Goal: Communication & Community: Answer question/provide support

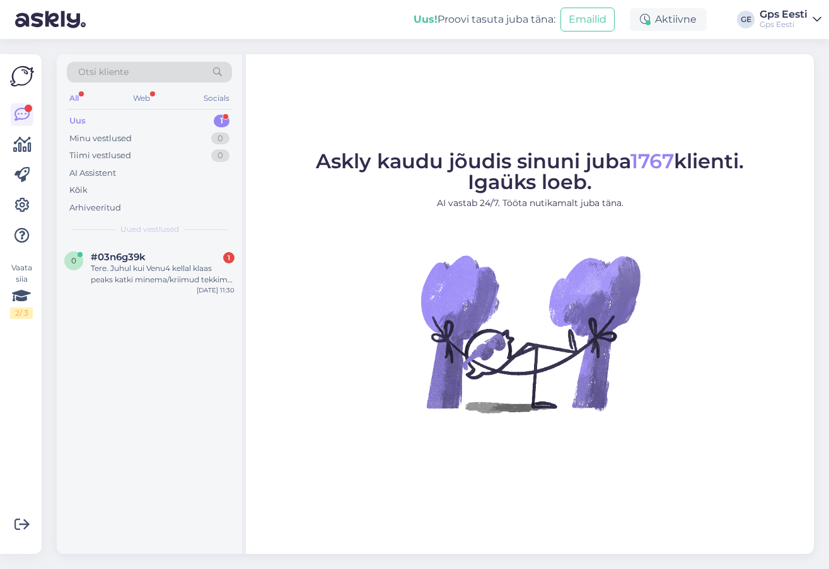
drag, startPoint x: 181, startPoint y: 272, endPoint x: 199, endPoint y: 331, distance: 62.0
click at [181, 272] on div "Tere. Juhul kui Venu4 kellal klaas peaks katki minema/kriimud tekkima. Kas on v…" at bounding box center [163, 274] width 144 height 23
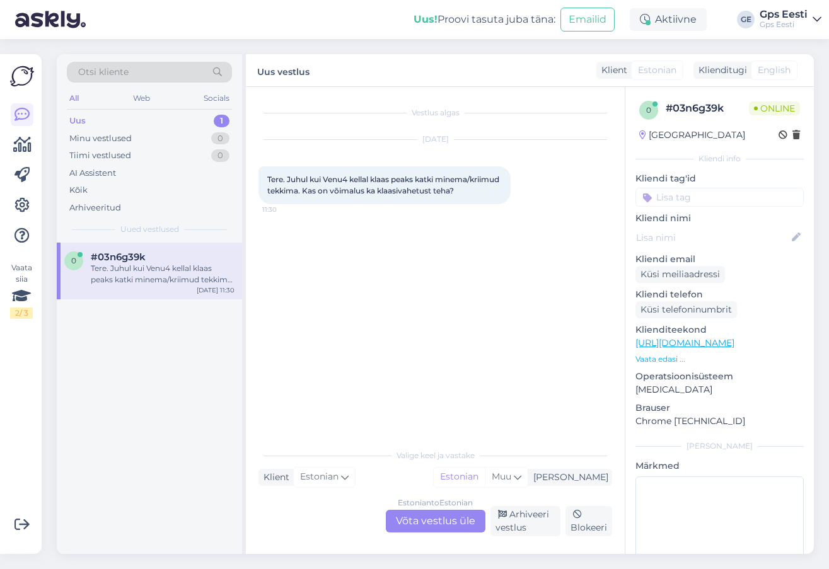
click at [419, 527] on div "Estonian to Estonian Võta vestlus üle" at bounding box center [436, 521] width 100 height 23
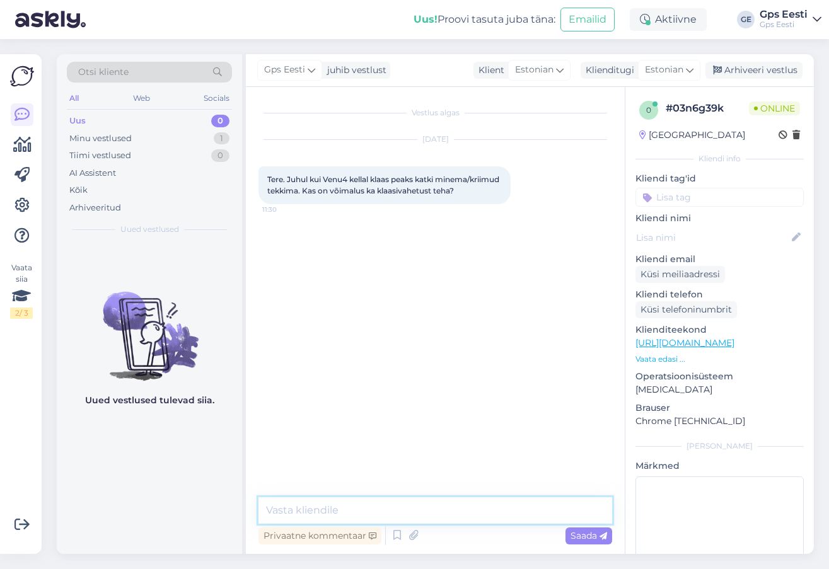
click at [369, 516] on textarea at bounding box center [435, 510] width 354 height 26
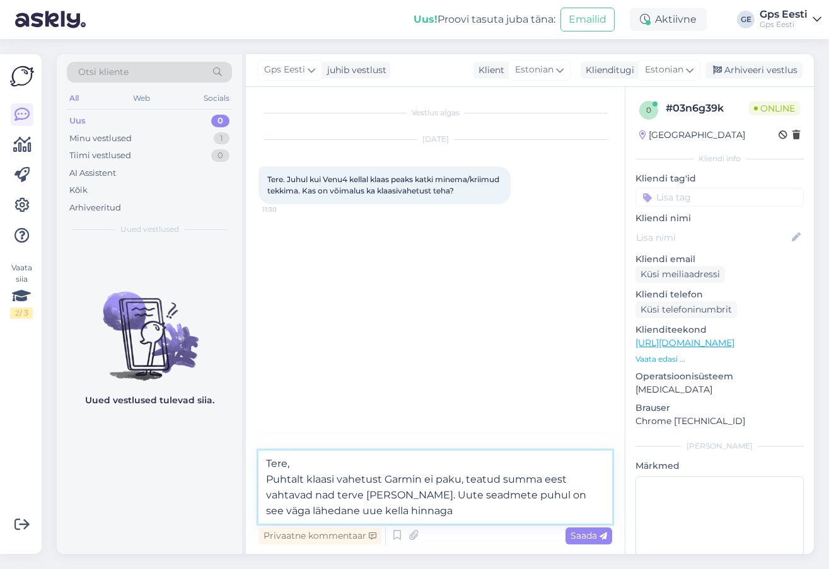
type textarea "Tere, Puhtalt klaasi vahetust Garmin ei paku, teatud summa eest vahtavad nad te…"
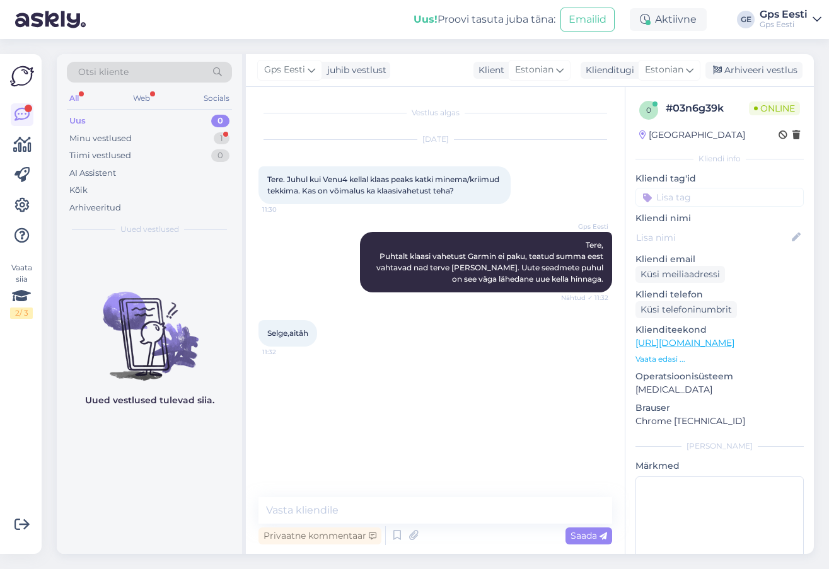
drag, startPoint x: 413, startPoint y: 451, endPoint x: 402, endPoint y: 470, distance: 21.7
click at [413, 450] on div "Vestlus algas [DATE] Tere. Juhul kui Venu4 kellal klaas peaks katki minema/krii…" at bounding box center [440, 293] width 365 height 386
click at [364, 518] on textarea at bounding box center [435, 510] width 354 height 26
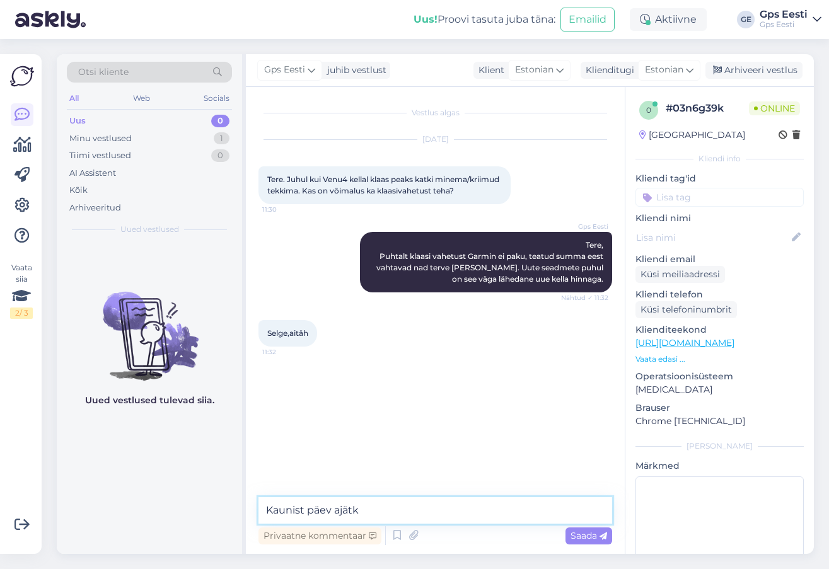
type textarea "Kaunist päev ajätku"
type textarea "Kas saab veel kuidagi abiks olla?"
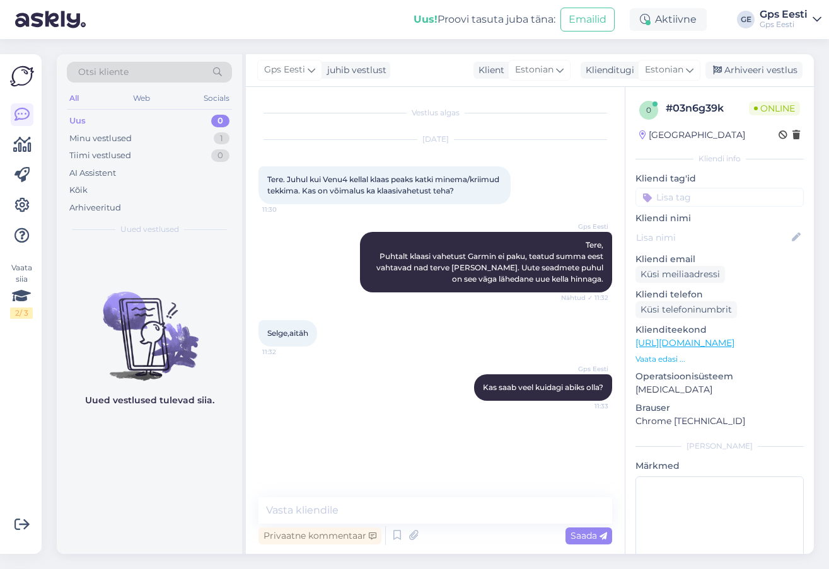
click at [425, 425] on div "Vestlus algas [DATE] Tere. Juhul kui Venu4 kellal klaas peaks katki minema/krii…" at bounding box center [440, 293] width 365 height 386
click at [766, 66] on div "Arhiveeri vestlus" at bounding box center [753, 70] width 97 height 17
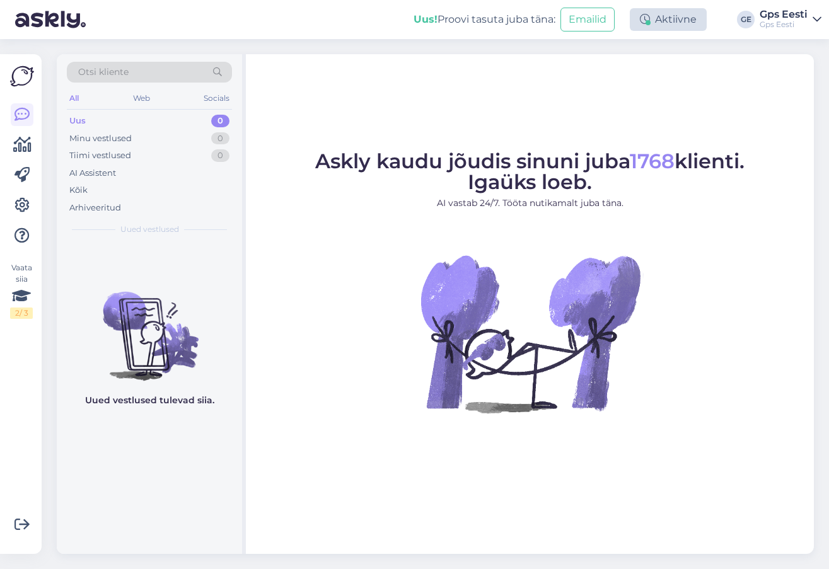
click at [659, 18] on div "Aktiivne" at bounding box center [668, 19] width 77 height 23
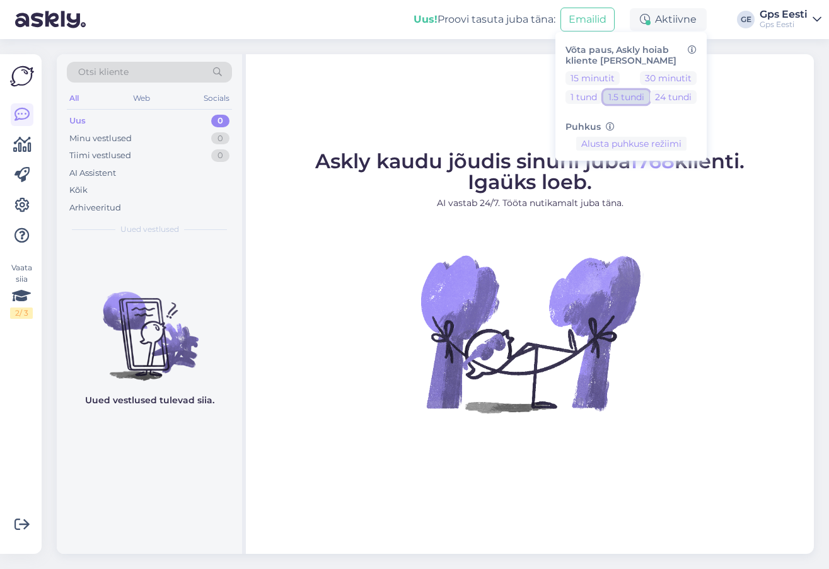
click at [626, 100] on button "1.5 tundi" at bounding box center [626, 97] width 46 height 14
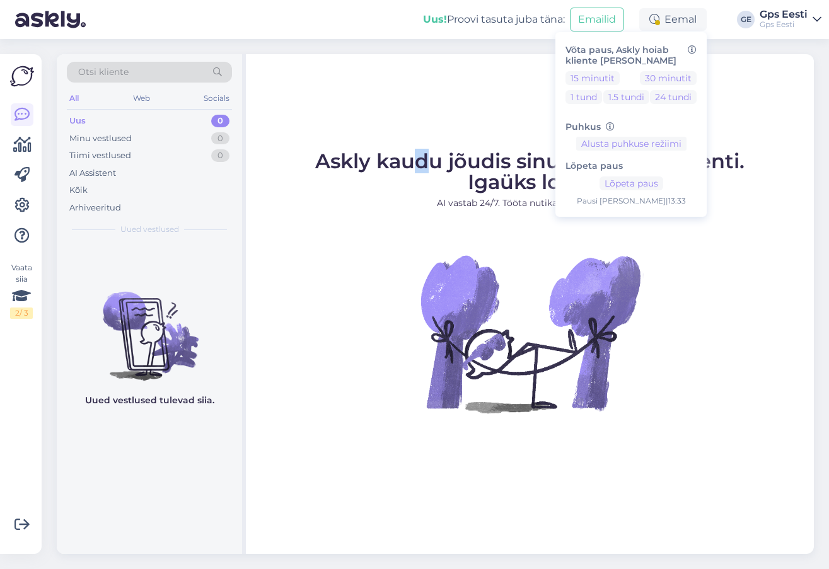
click at [414, 101] on div "Askly kaudu jõudis sinuni juba 1768 klienti. Igaüks loeb. AI vastab 24/7. Tööta…" at bounding box center [530, 304] width 568 height 500
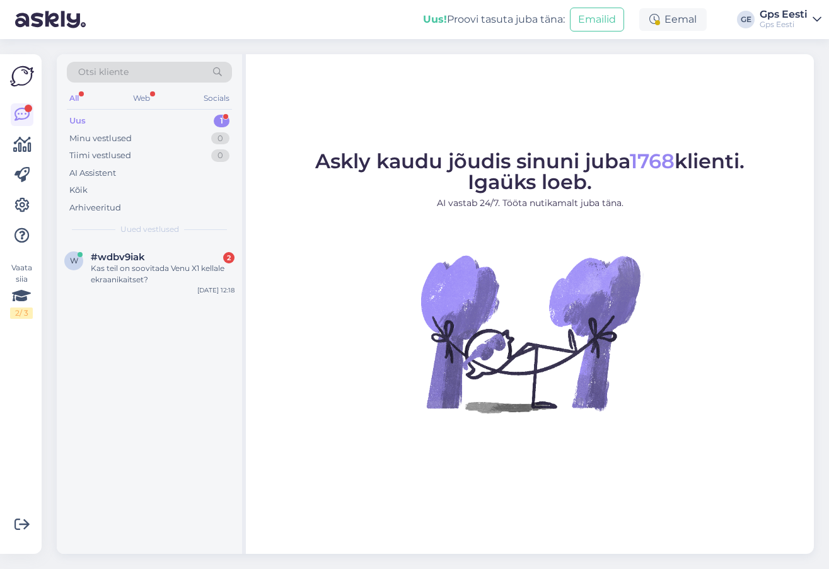
click at [154, 239] on div "Otsi kliente All Web Socials Uus 1 Minu vestlused 0 Tiimi vestlused 0 AI Assist…" at bounding box center [149, 148] width 185 height 188
click at [159, 272] on div "Kas teil on soovitada Venu X1 kellale ekraanikaitset?" at bounding box center [163, 274] width 144 height 23
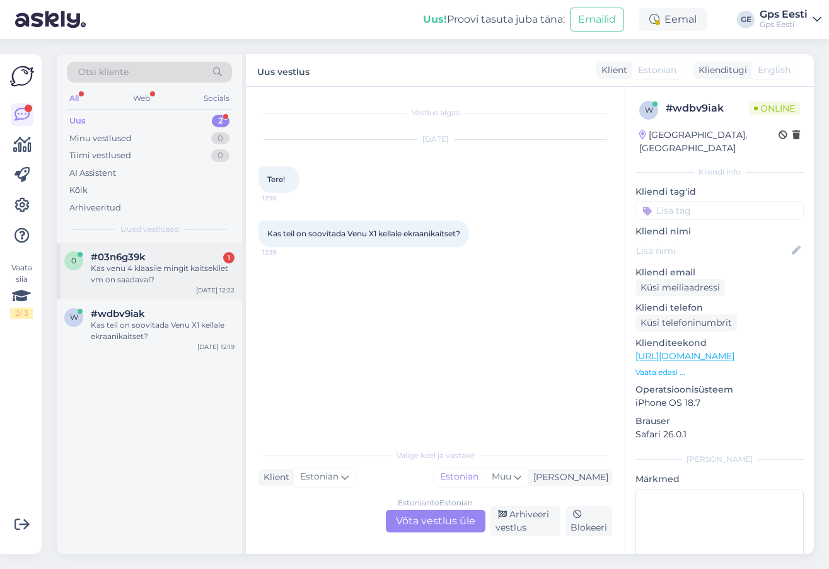
click at [131, 276] on div "Kas venu 4 klaasile mingit kaitsekilet vm on saadaval?" at bounding box center [163, 274] width 144 height 23
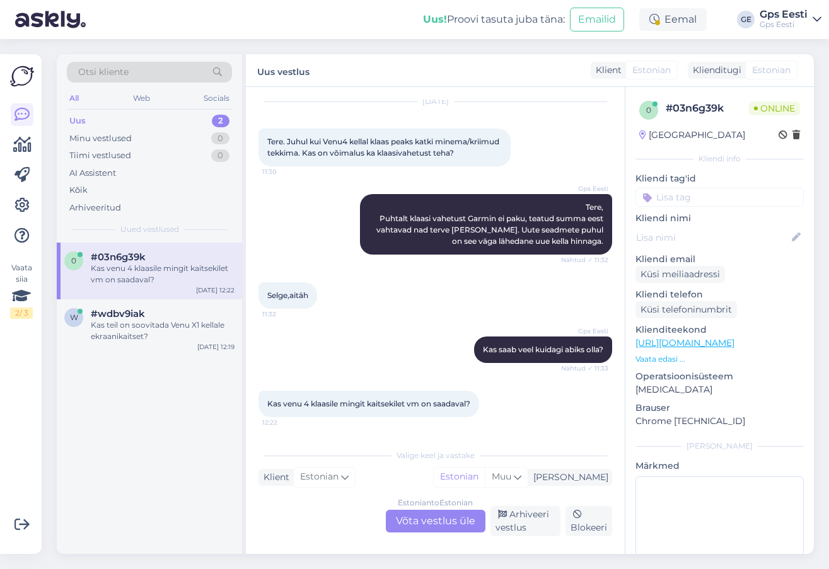
click at [417, 526] on div "Estonian to Estonian Võta vestlus üle" at bounding box center [436, 521] width 100 height 23
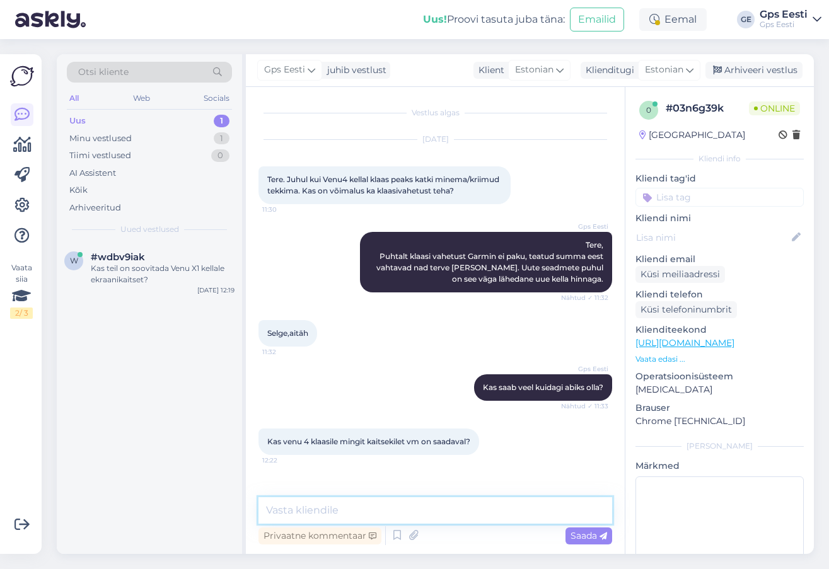
click at [395, 521] on textarea at bounding box center [435, 510] width 354 height 26
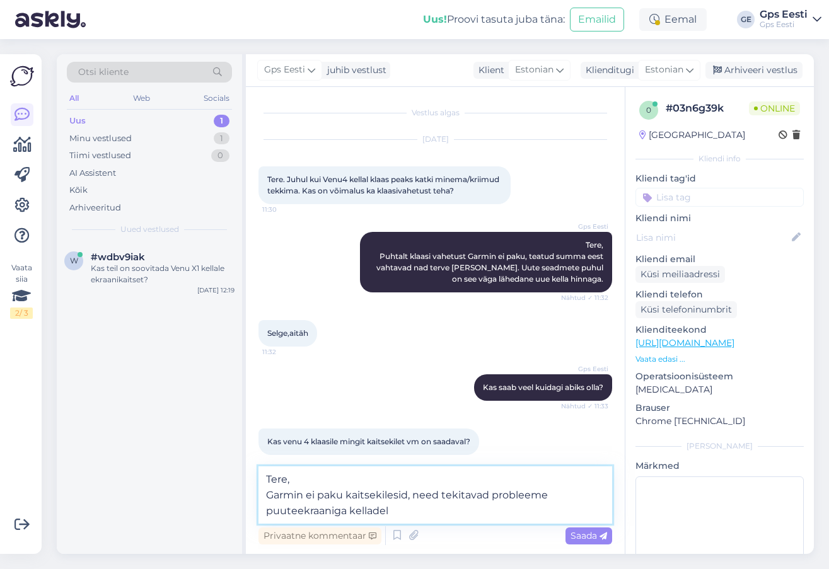
type textarea "Tere, Garmin ei paku kaitsekilesid, need tekitavad probleeme puuteekraaniga kel…"
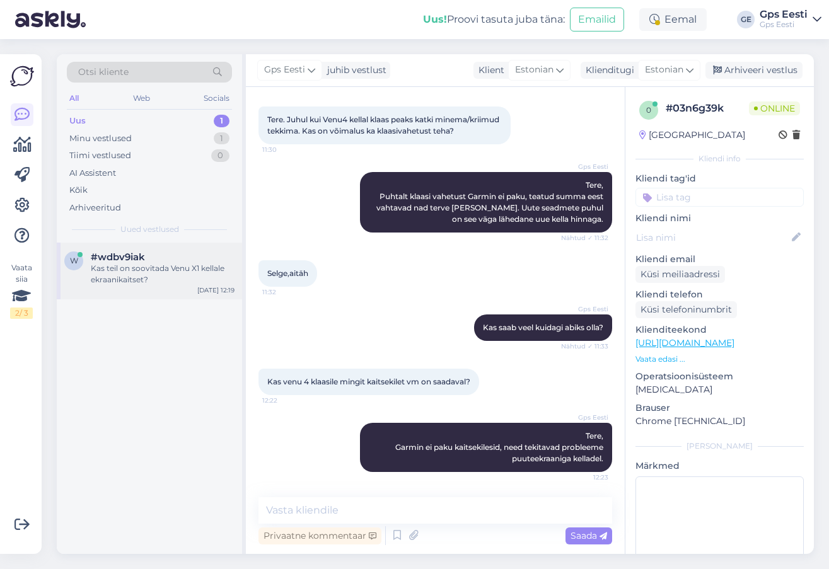
click at [156, 278] on div "Kas teil on soovitada Venu X1 kellale ekraanikaitset?" at bounding box center [163, 274] width 144 height 23
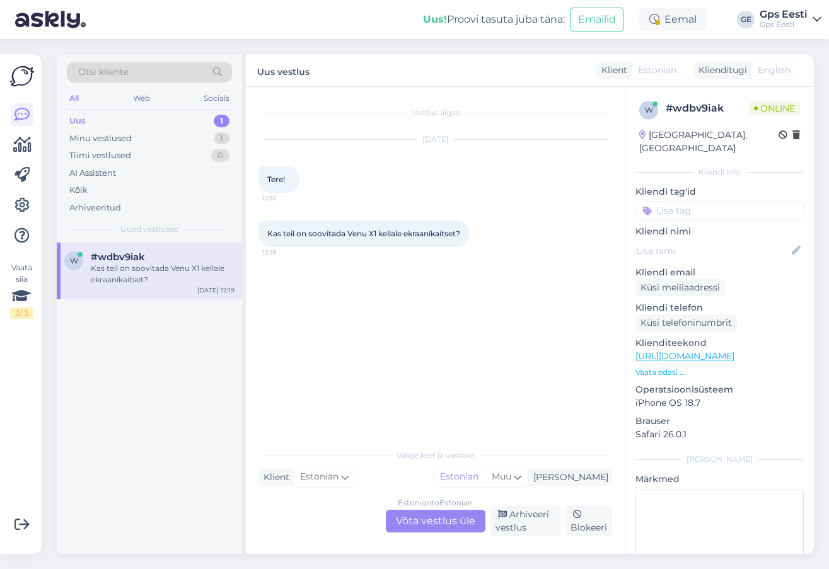
click at [419, 519] on div "Estonian to Estonian Võta vestlus üle" at bounding box center [436, 521] width 100 height 23
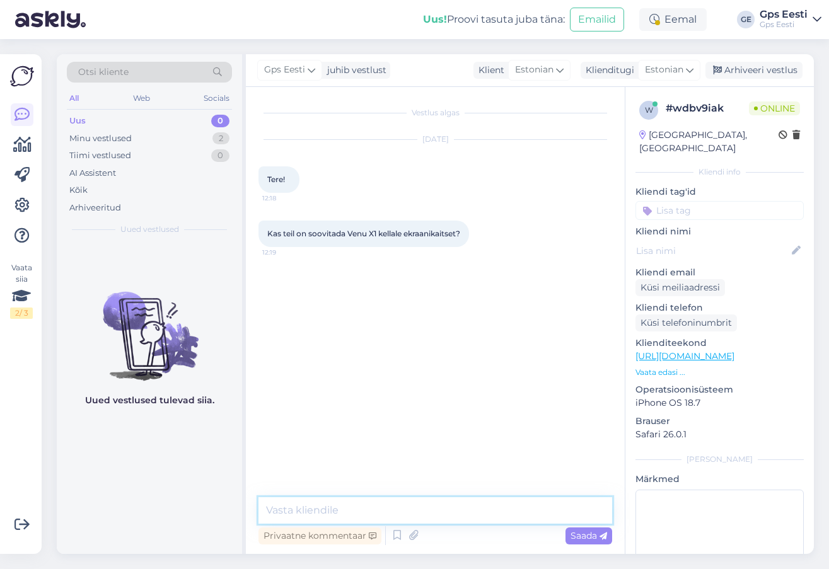
click at [403, 512] on textarea at bounding box center [435, 510] width 354 height 26
paste textarea "Tere, Garmin ei paku kaitsekilesid, need tekitavad probleeme puuteekraaniga kel…"
type textarea "Tere, Garmin ei paku kaitsekilesid, need tekitavad probleeme puuteekraaniga kel…"
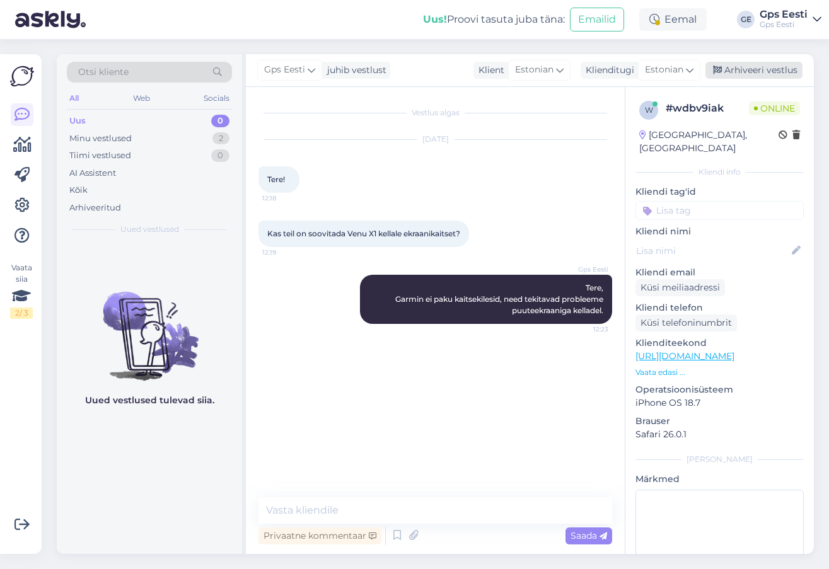
click at [747, 76] on div "Arhiveeri vestlus" at bounding box center [753, 70] width 97 height 17
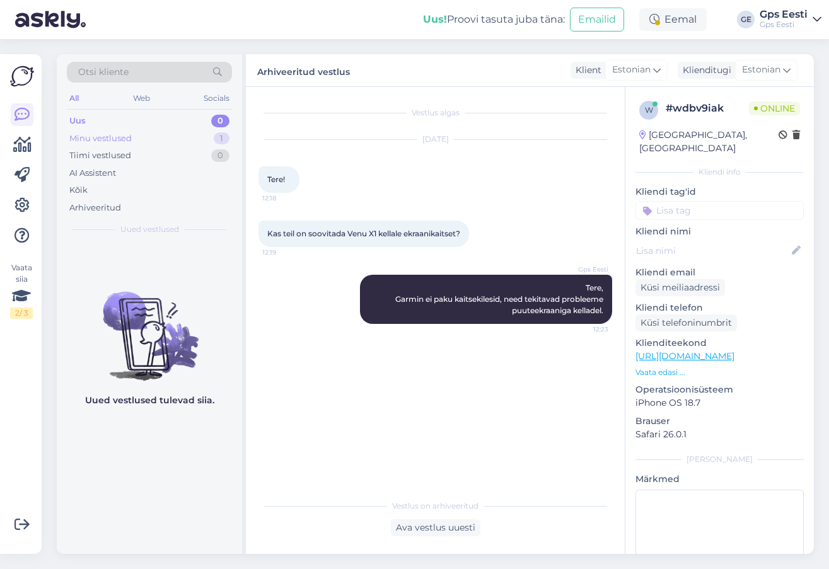
click at [108, 141] on div "Minu vestlused" at bounding box center [100, 138] width 62 height 13
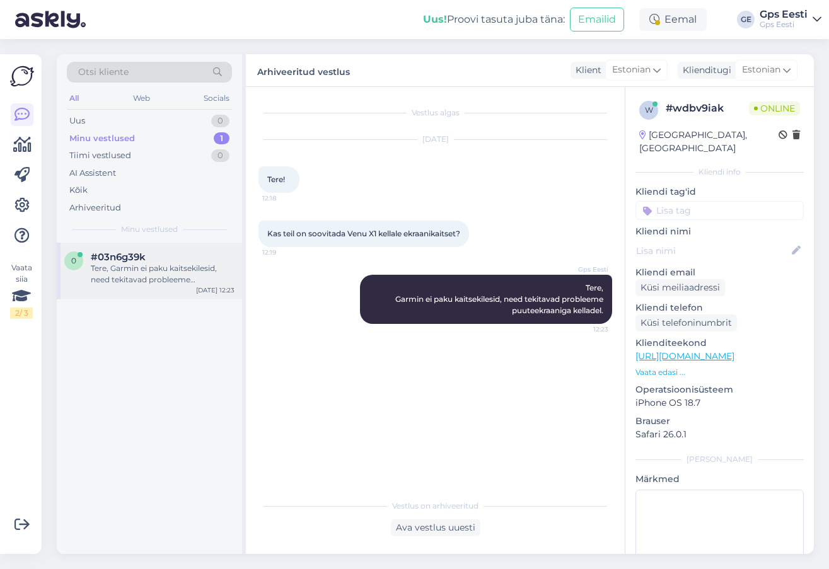
click at [149, 269] on div "Tere, Garmin ei paku kaitsekilesid, need tekitavad probleeme puuteekraaniga kel…" at bounding box center [163, 274] width 144 height 23
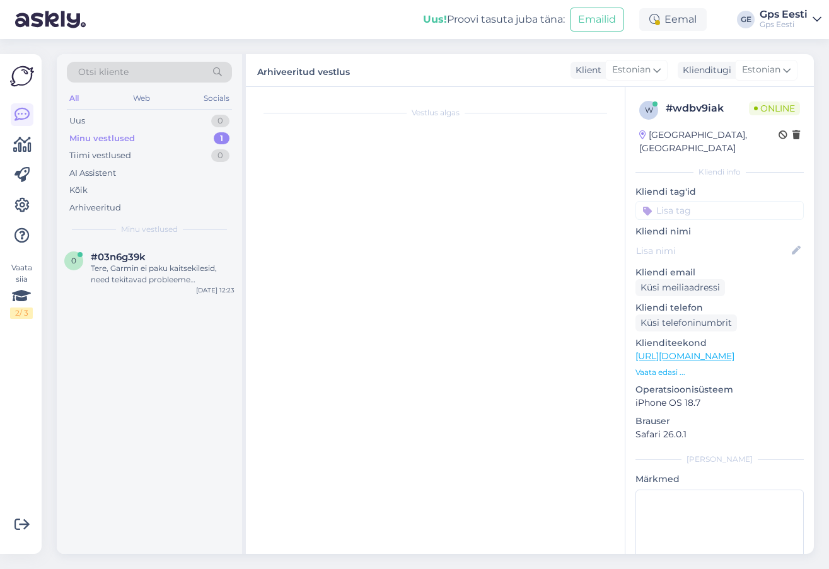
scroll to position [71, 0]
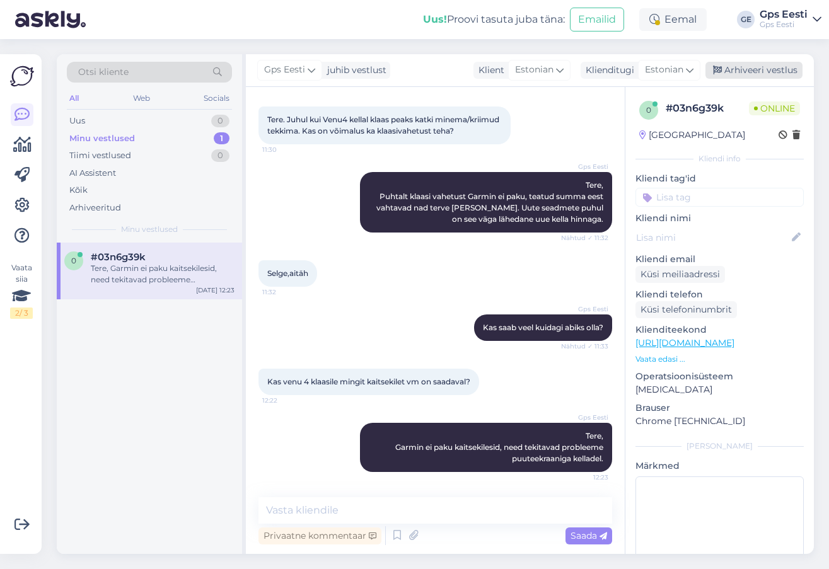
click at [742, 66] on div "Arhiveeri vestlus" at bounding box center [753, 70] width 97 height 17
